Goal: Navigation & Orientation: Find specific page/section

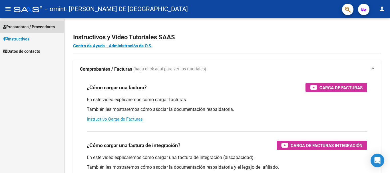
click at [48, 25] on span "Prestadores / Proveedores" at bounding box center [29, 27] width 52 height 6
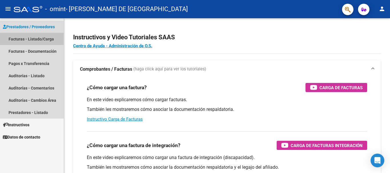
click at [45, 39] on link "Facturas - Listado/Carga" at bounding box center [32, 39] width 64 height 12
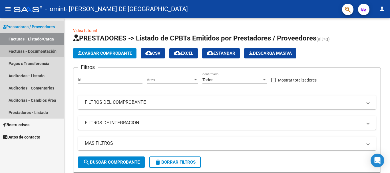
click at [42, 52] on link "Facturas - Documentación" at bounding box center [32, 51] width 64 height 12
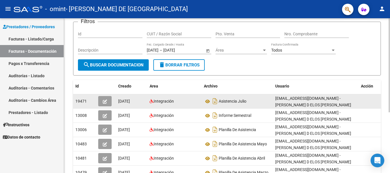
scroll to position [38, 0]
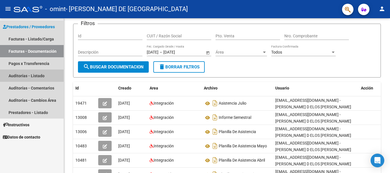
click at [27, 76] on link "Auditorías - Listado" at bounding box center [32, 76] width 64 height 12
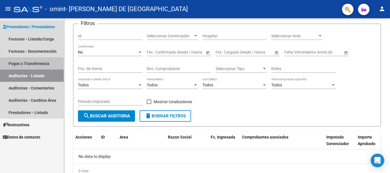
click at [34, 63] on link "Pagos x Transferencia" at bounding box center [32, 63] width 64 height 12
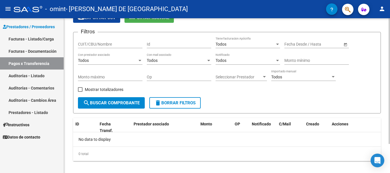
scroll to position [36, 0]
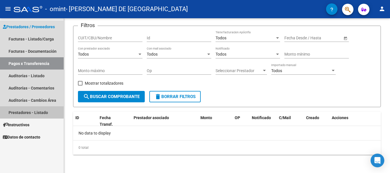
click at [30, 108] on link "Prestadores - Listado" at bounding box center [32, 112] width 64 height 12
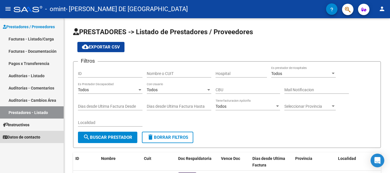
click at [33, 137] on span "Datos de contacto" at bounding box center [21, 137] width 37 height 6
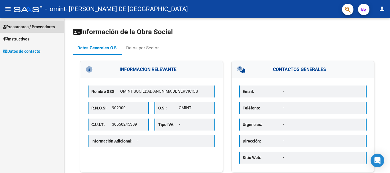
click at [42, 22] on link "Prestadores / Proveedores" at bounding box center [32, 27] width 64 height 12
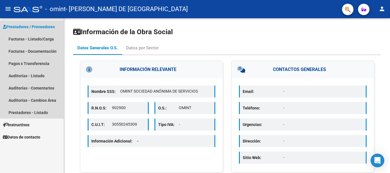
click at [44, 25] on span "Prestadores / Proveedores" at bounding box center [29, 27] width 52 height 6
